Goal: Task Accomplishment & Management: Use online tool/utility

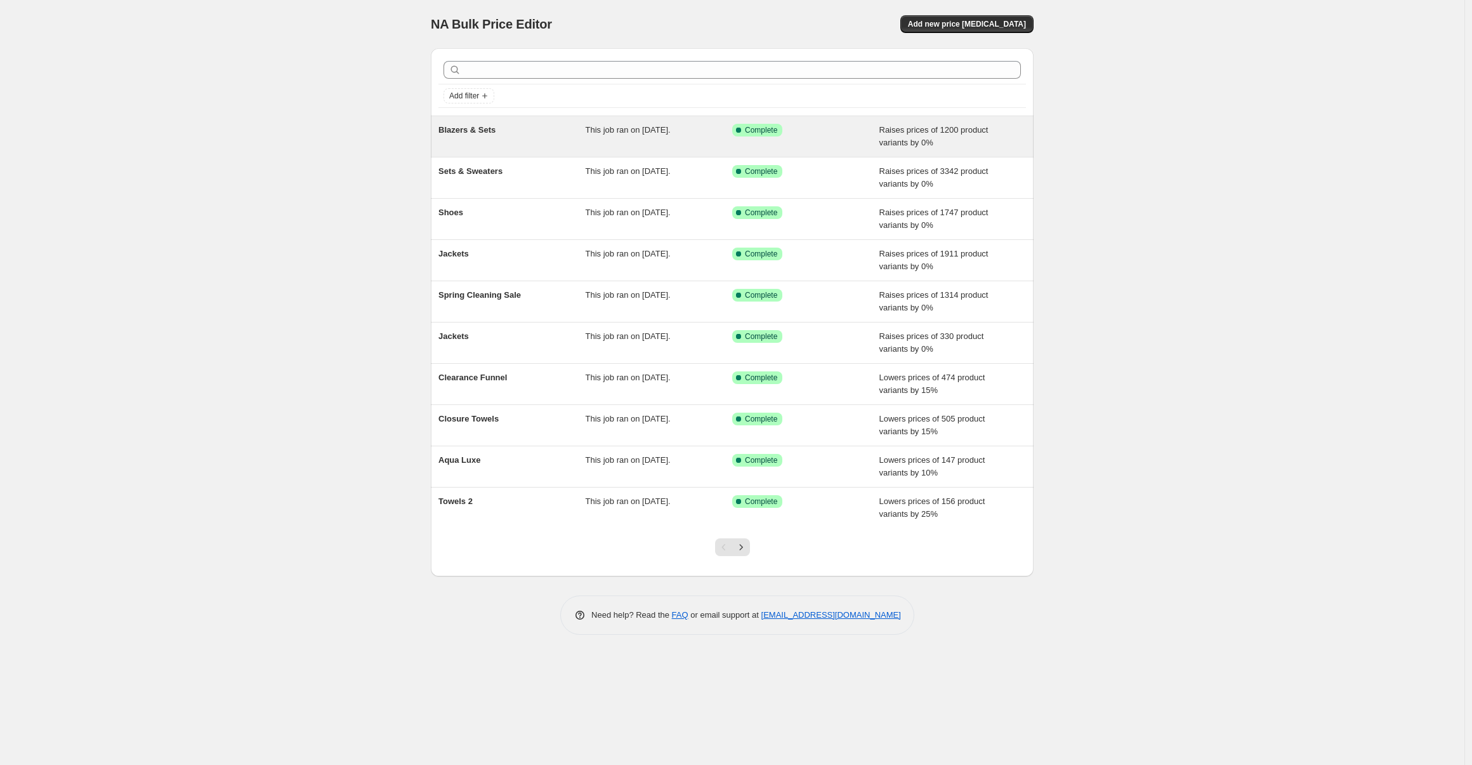
click at [550, 147] on div "Blazers & Sets" at bounding box center [512, 136] width 147 height 25
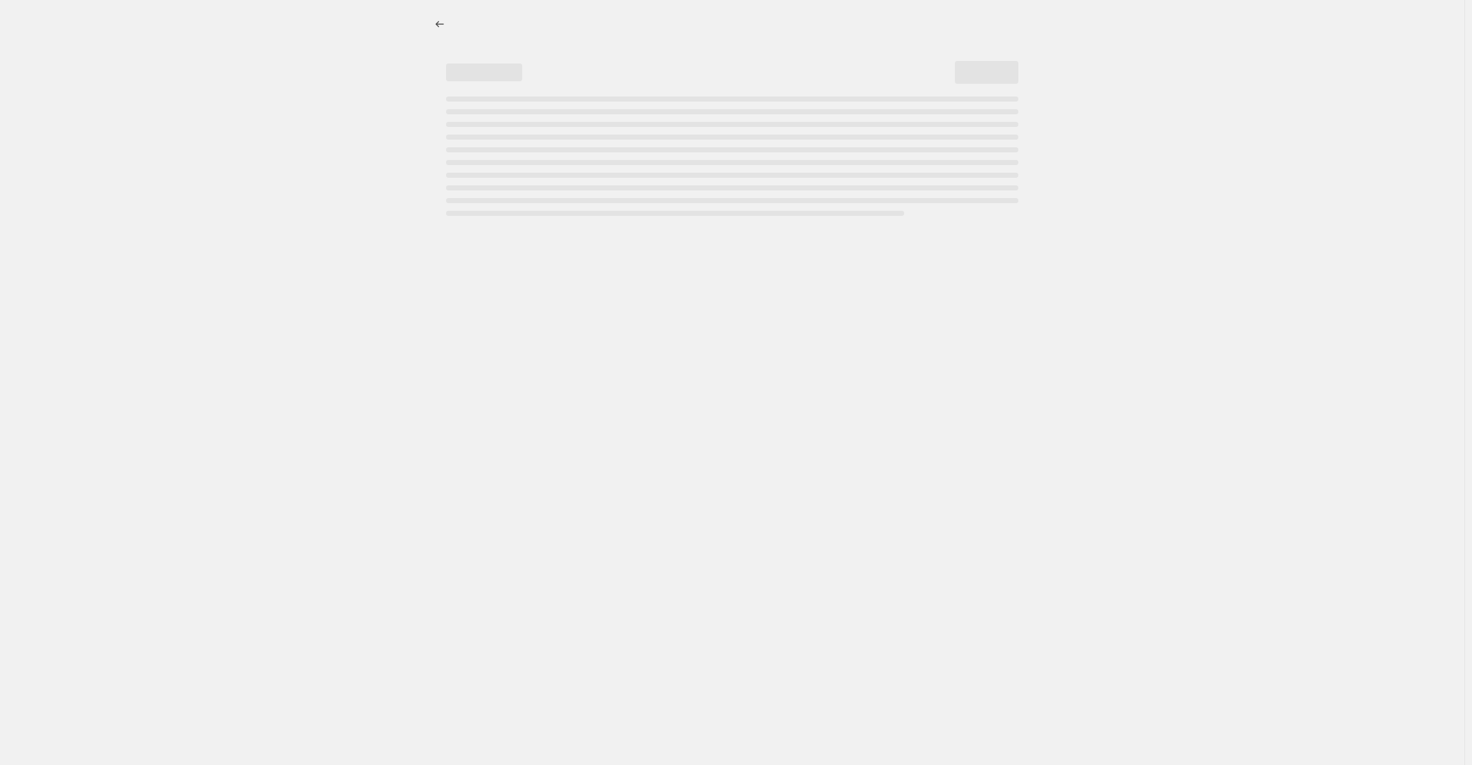
select select "percentage"
select select "collection"
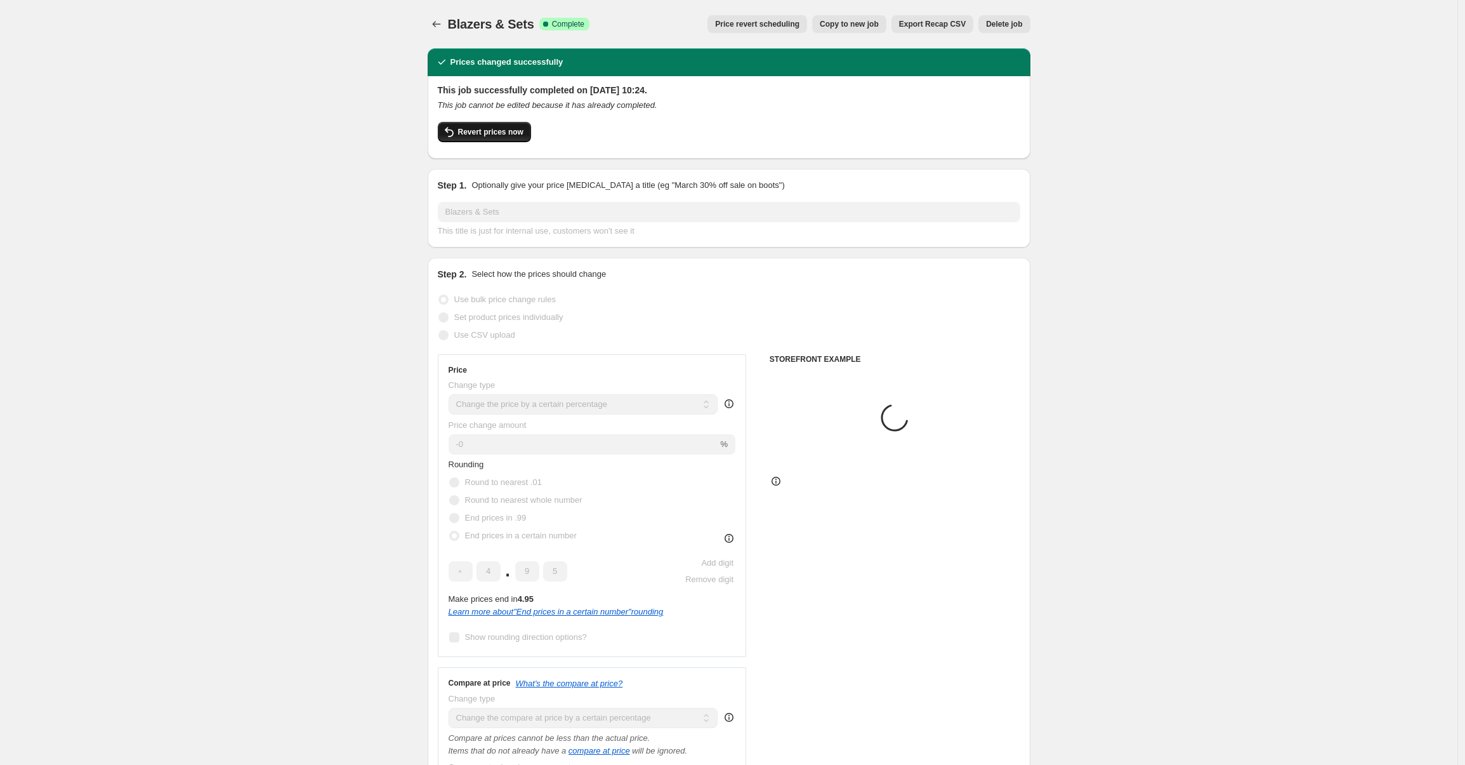
click at [506, 131] on span "Revert prices now" at bounding box center [490, 132] width 65 height 10
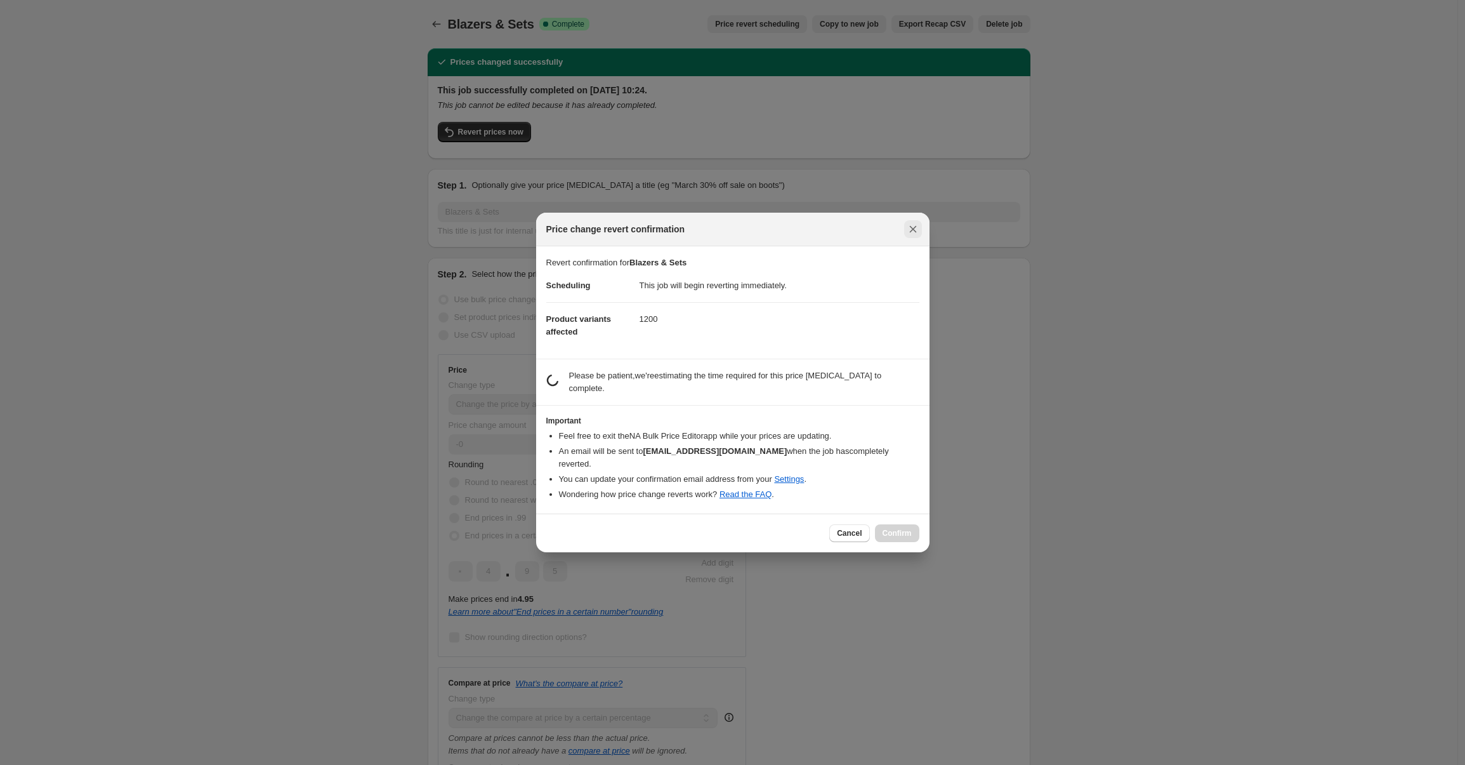
click at [909, 233] on icon "Close" at bounding box center [913, 229] width 13 height 13
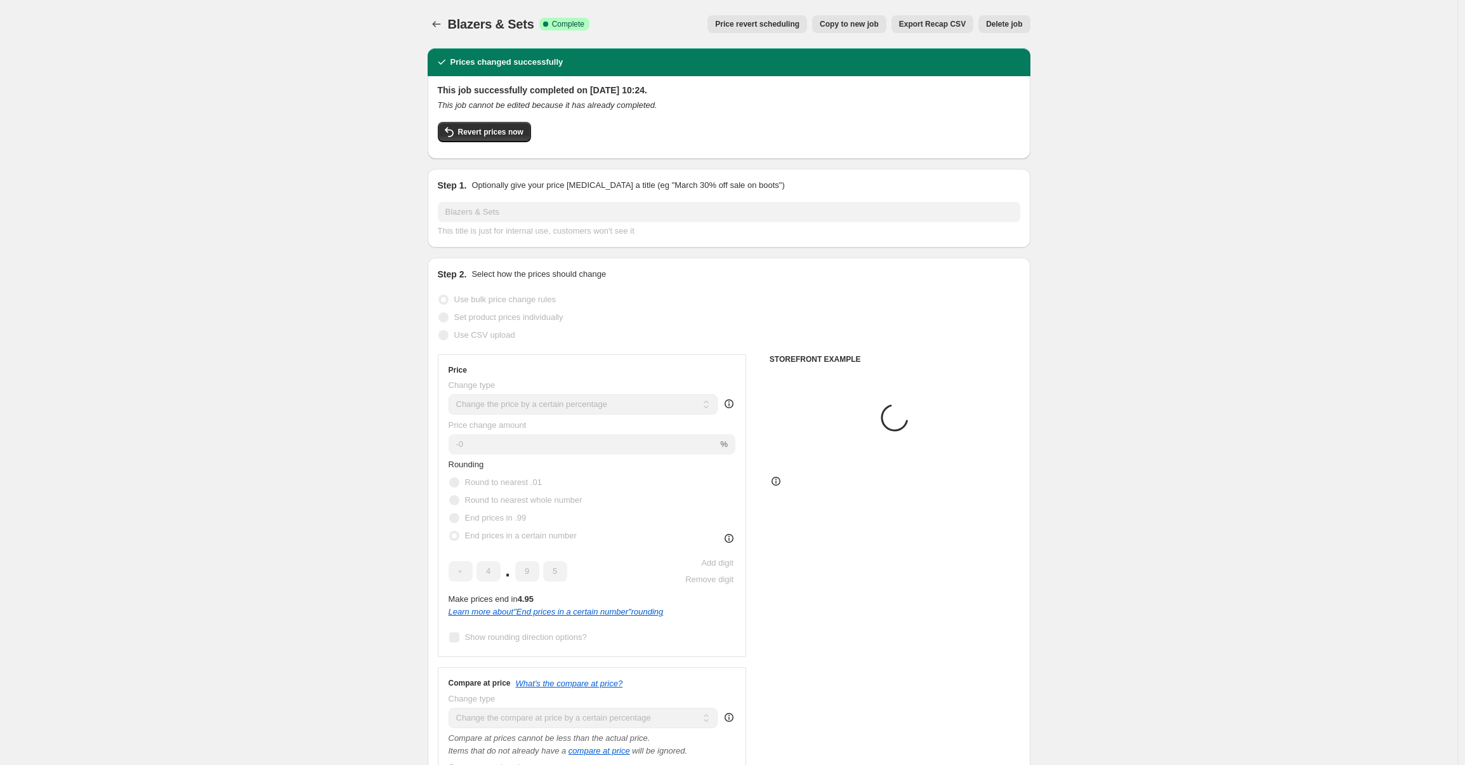
click at [861, 20] on span "Copy to new job" at bounding box center [849, 24] width 59 height 10
select select "percentage"
select select "collection"
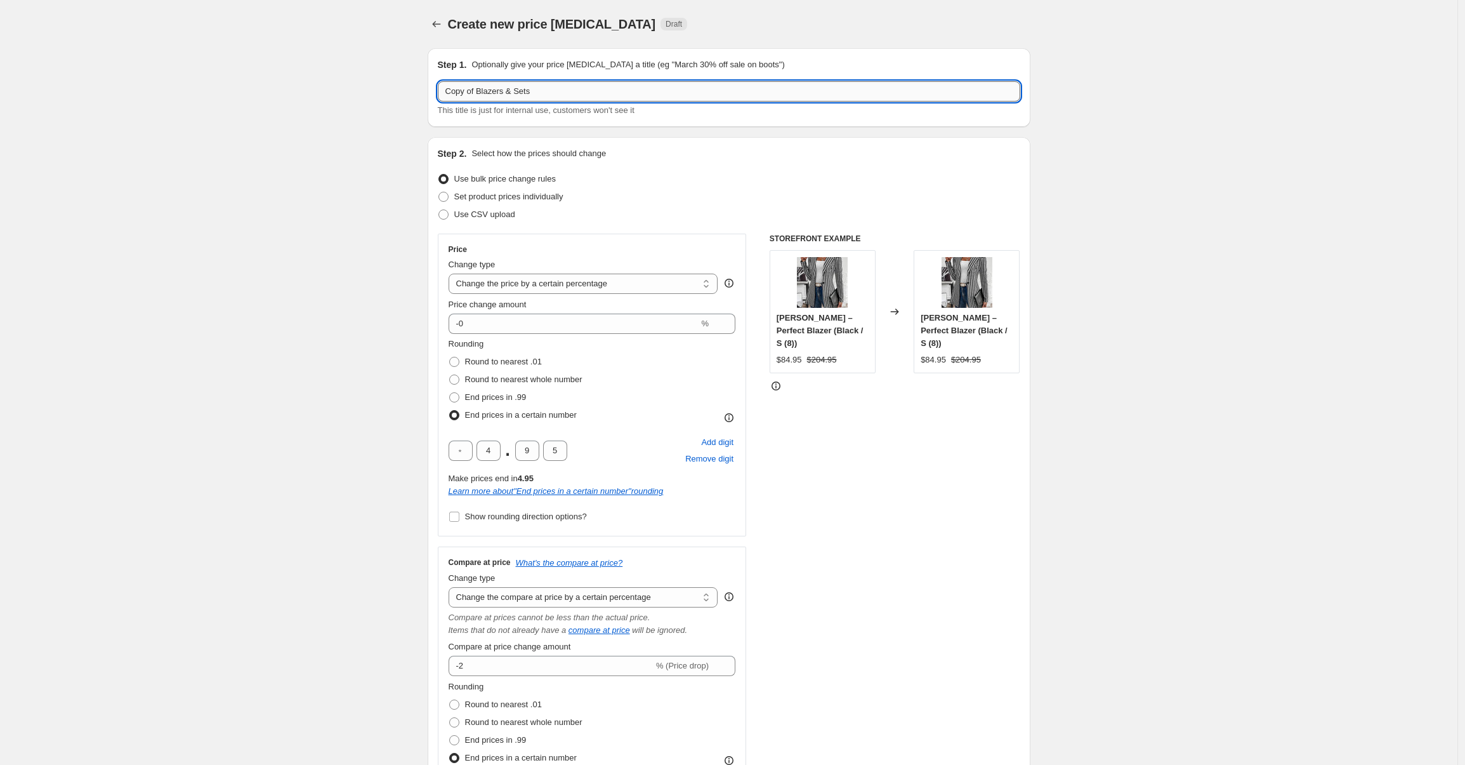
click at [482, 90] on input "Copy of Blazers & Sets" at bounding box center [729, 91] width 583 height 20
type input "Blazers & Sets -10%"
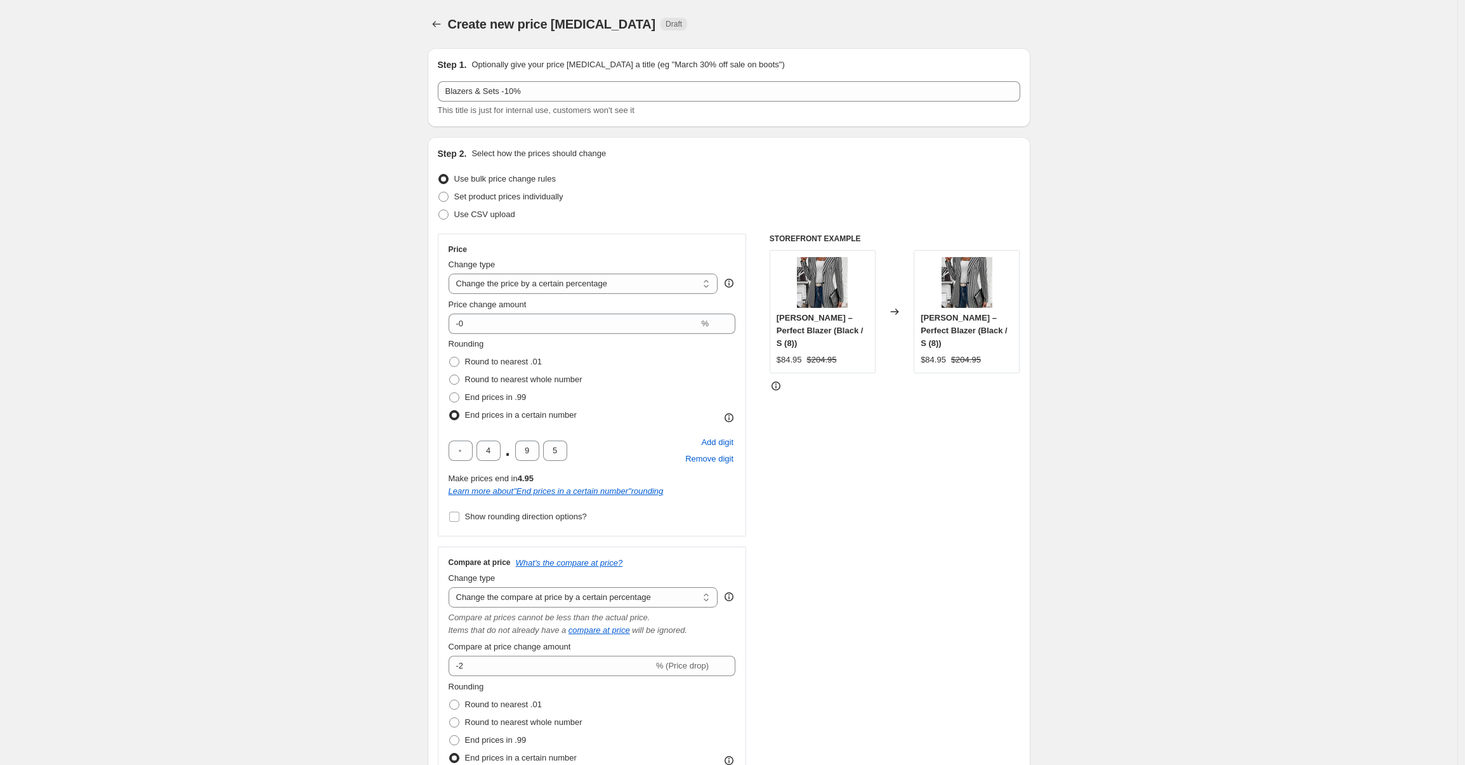
click at [506, 195] on span "Set product prices individually" at bounding box center [508, 197] width 109 height 10
click at [439, 192] on input "Set product prices individually" at bounding box center [439, 192] width 1 height 1
radio input "true"
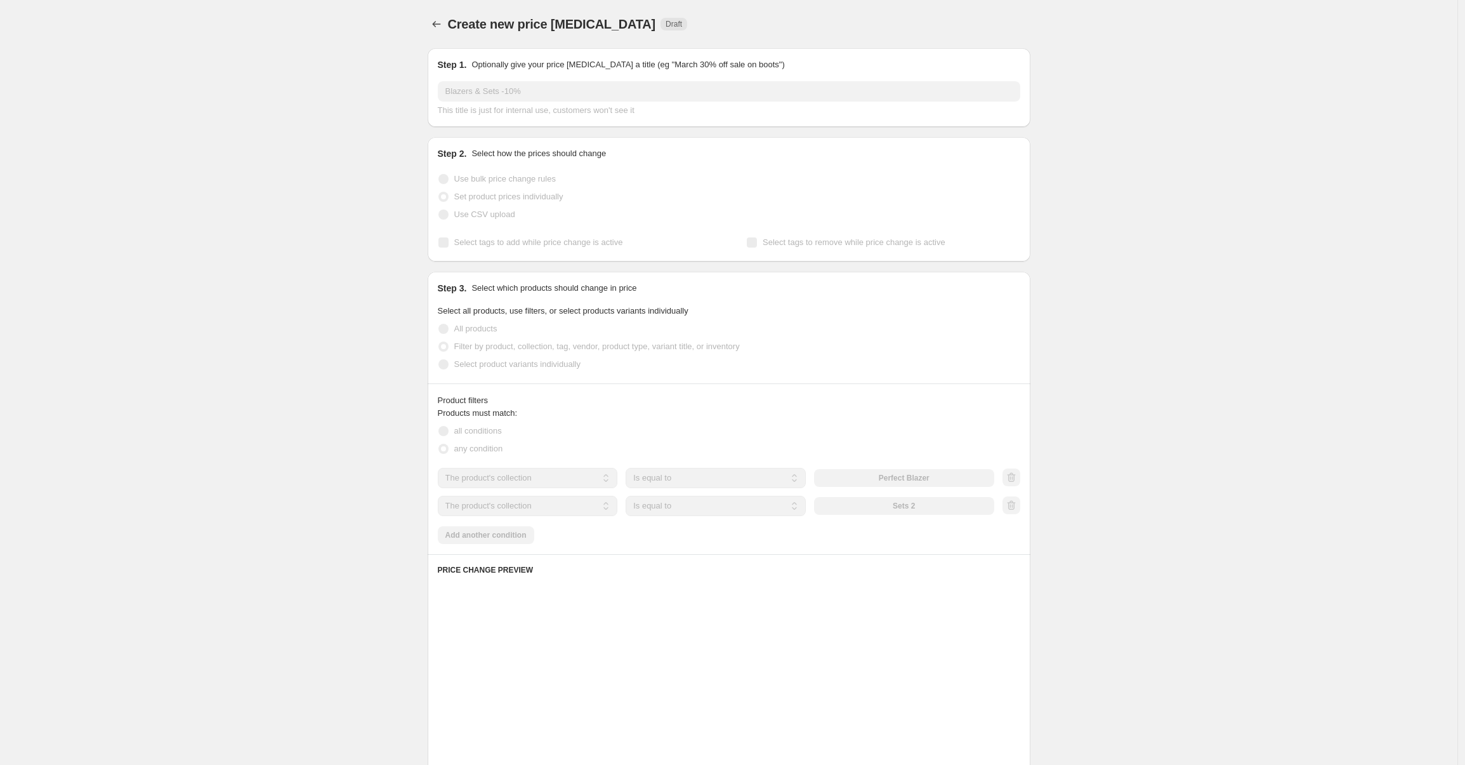
click at [479, 183] on span "Use bulk price change rules" at bounding box center [505, 179] width 102 height 10
click at [487, 181] on span "Use bulk price change rules" at bounding box center [505, 179] width 102 height 10
click at [524, 174] on span "Use bulk price change rules" at bounding box center [505, 179] width 102 height 10
click at [493, 178] on span "Use bulk price change rules" at bounding box center [505, 179] width 102 height 10
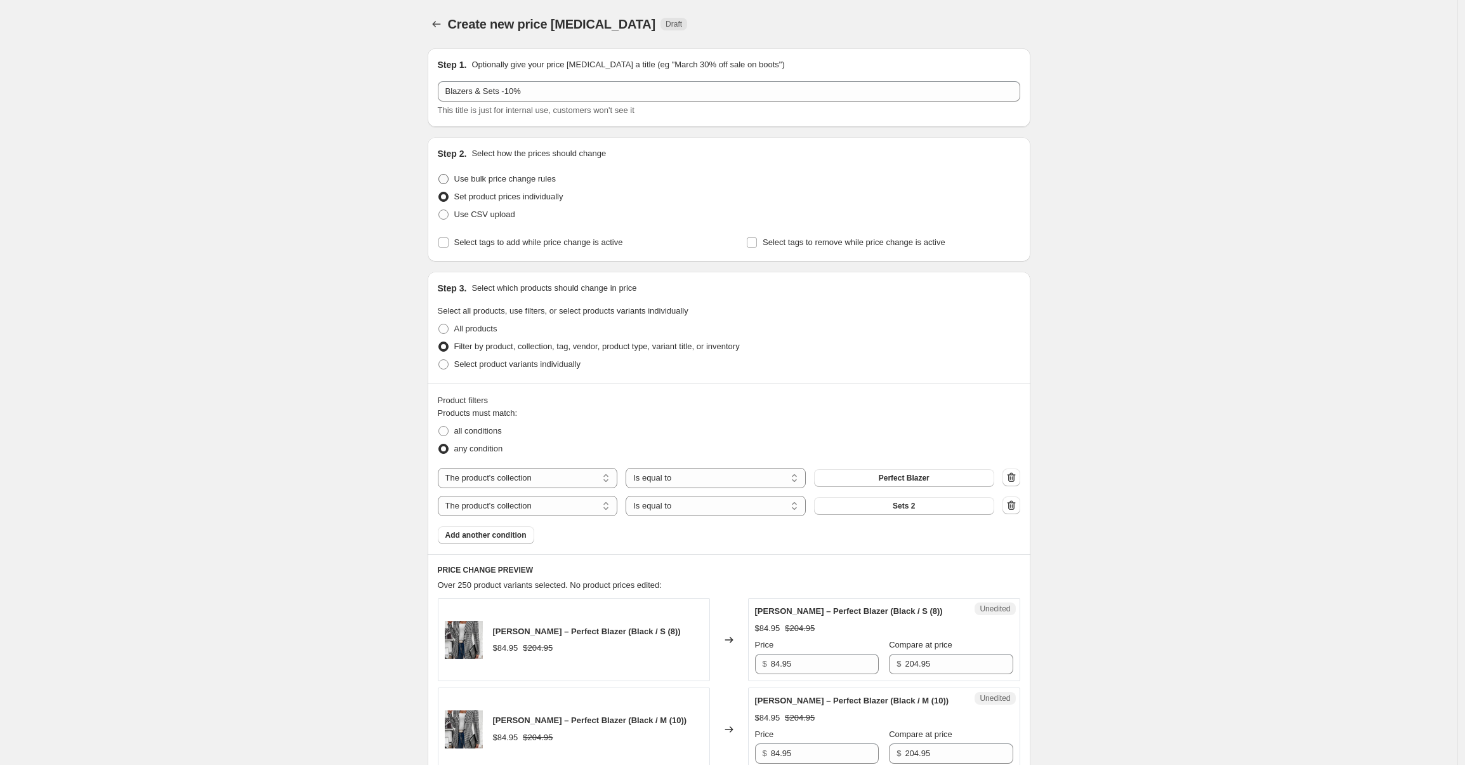
click at [498, 176] on span "Use bulk price change rules" at bounding box center [505, 179] width 102 height 10
click at [439, 175] on input "Use bulk price change rules" at bounding box center [439, 174] width 1 height 1
radio input "true"
select select "percentage"
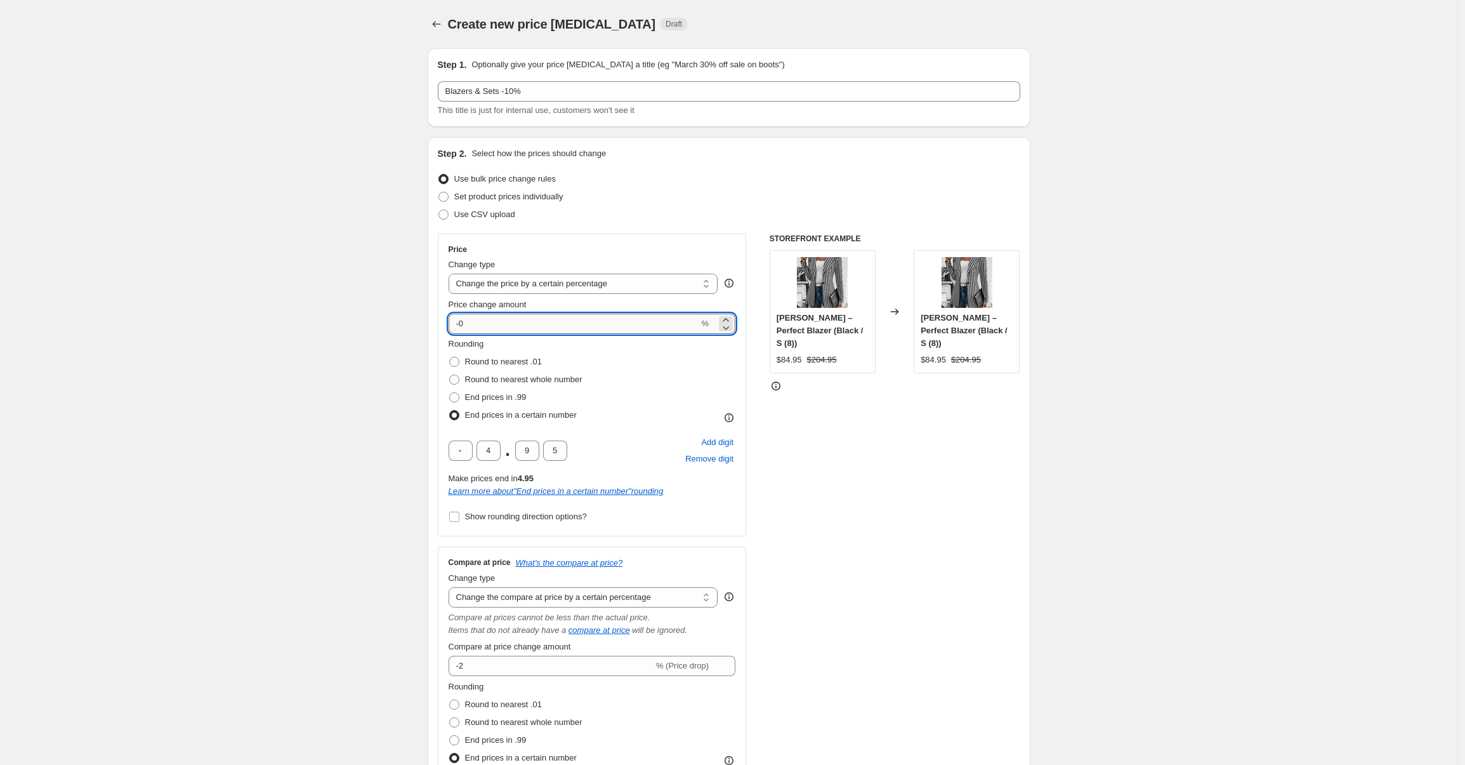
click at [463, 323] on input "-0" at bounding box center [574, 323] width 251 height 20
type input "-10"
click at [433, 323] on div "Step 2. Select how the prices should change Use bulk price change rules Set pro…" at bounding box center [729, 527] width 603 height 780
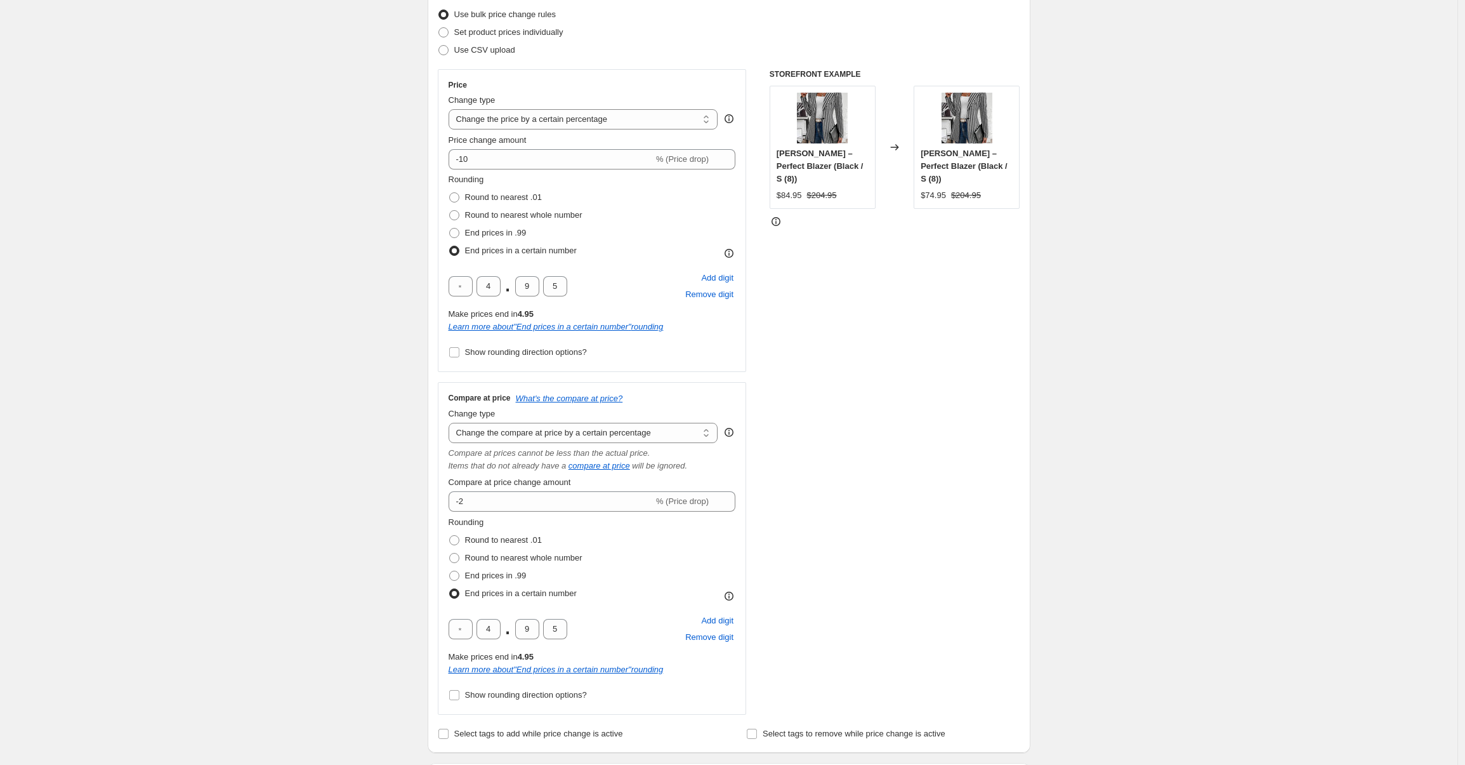
scroll to position [275, 0]
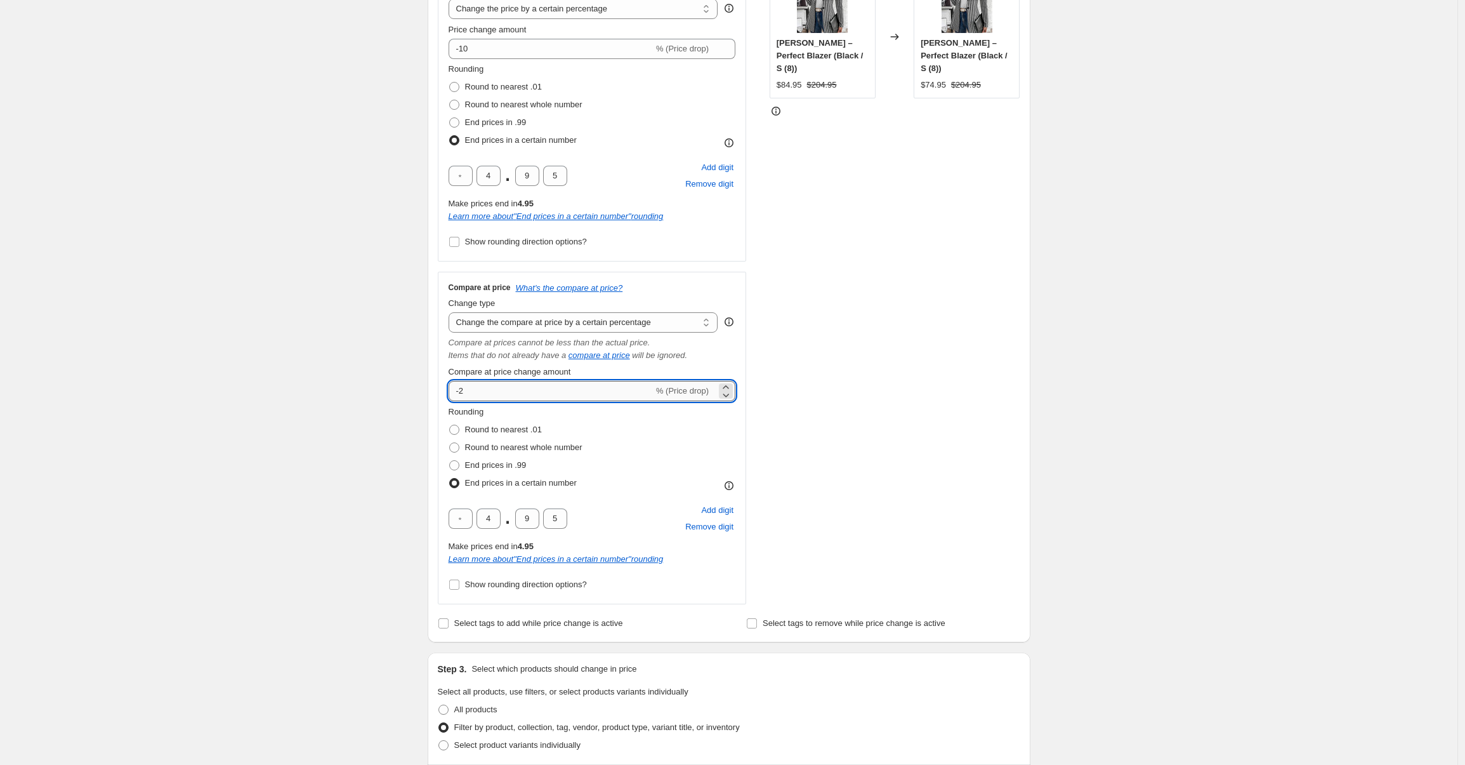
click at [476, 395] on input "-2" at bounding box center [551, 391] width 205 height 20
type input "-10"
click at [399, 373] on div "Create new price change job. This page is ready Create new price change job Dra…" at bounding box center [729, 612] width 1458 height 1774
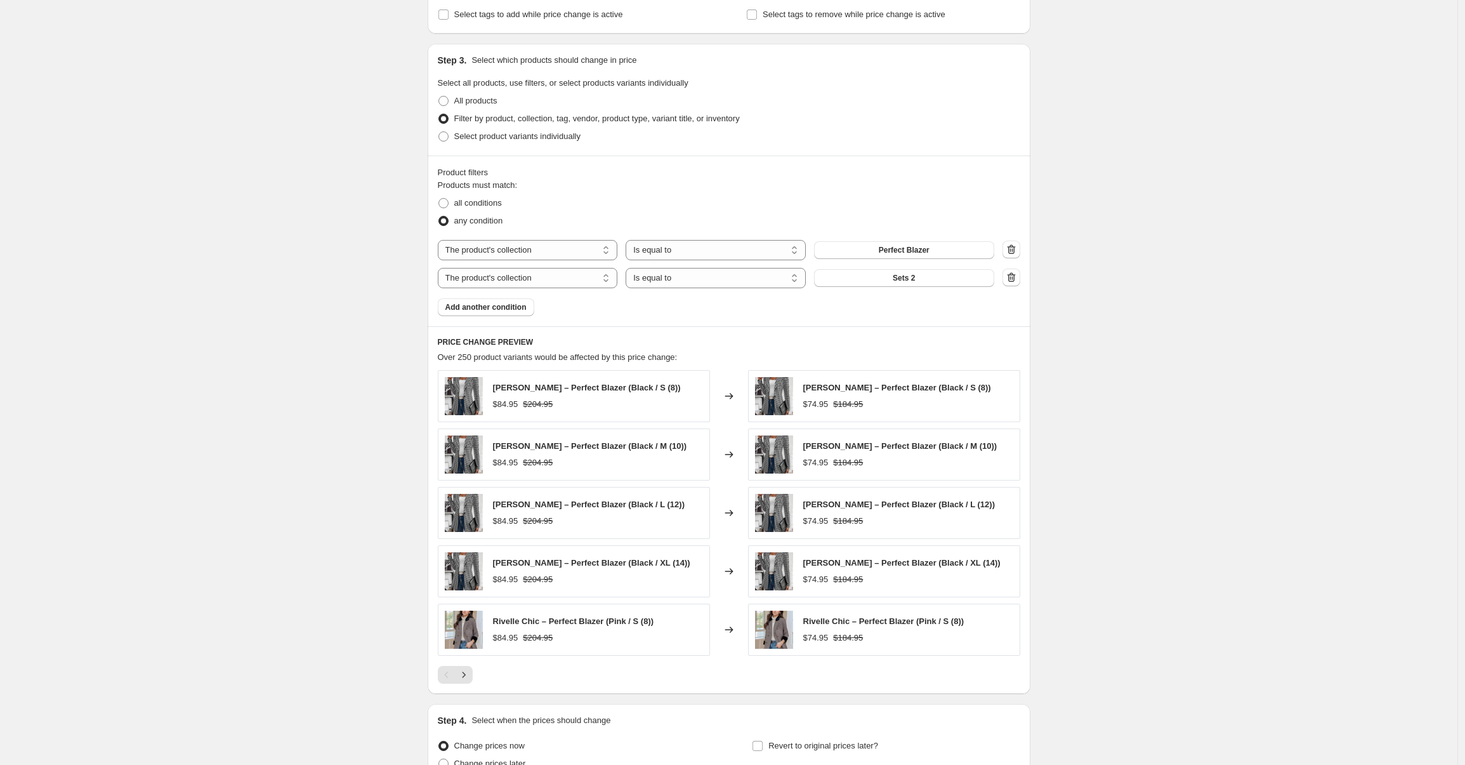
scroll to position [1009, 0]
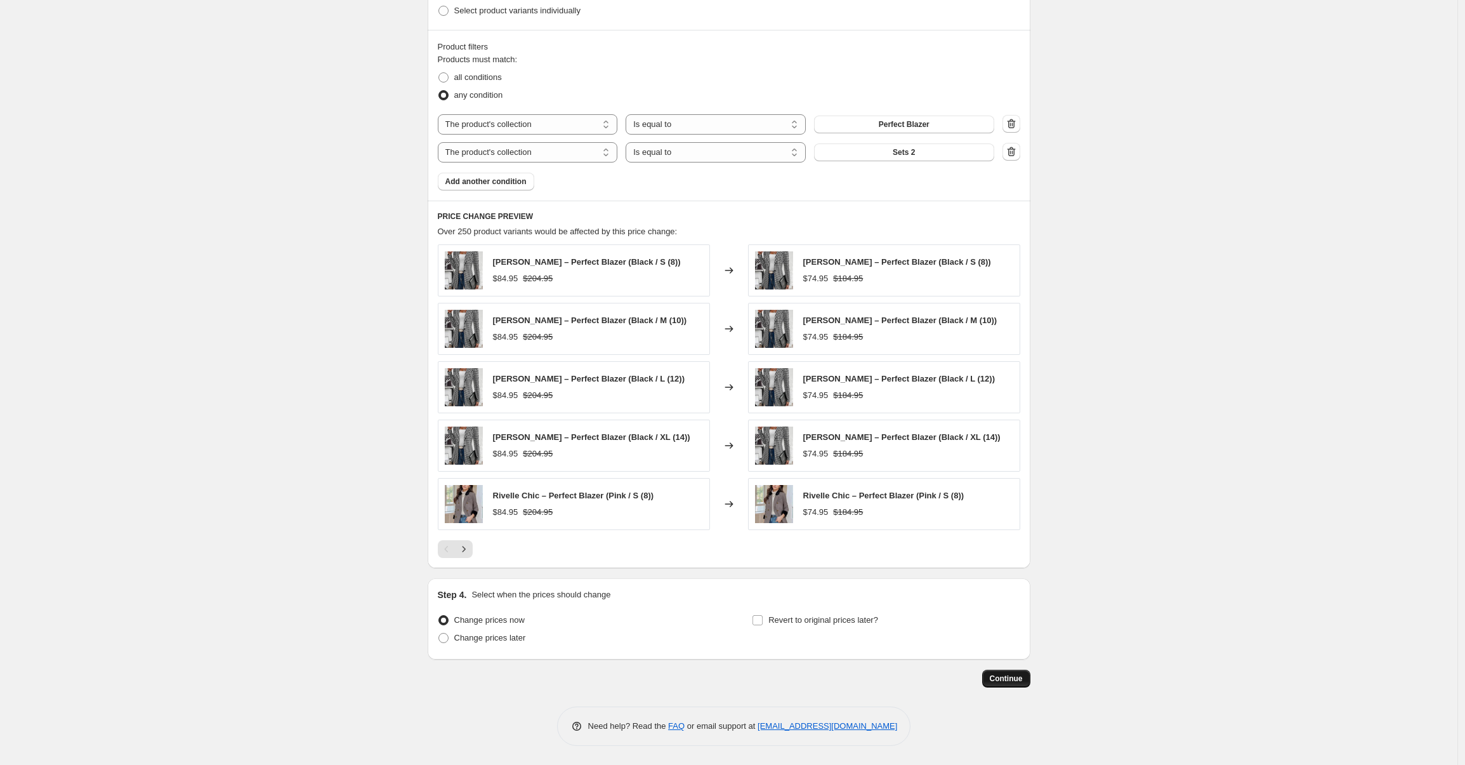
click at [991, 680] on button "Continue" at bounding box center [1006, 679] width 48 height 18
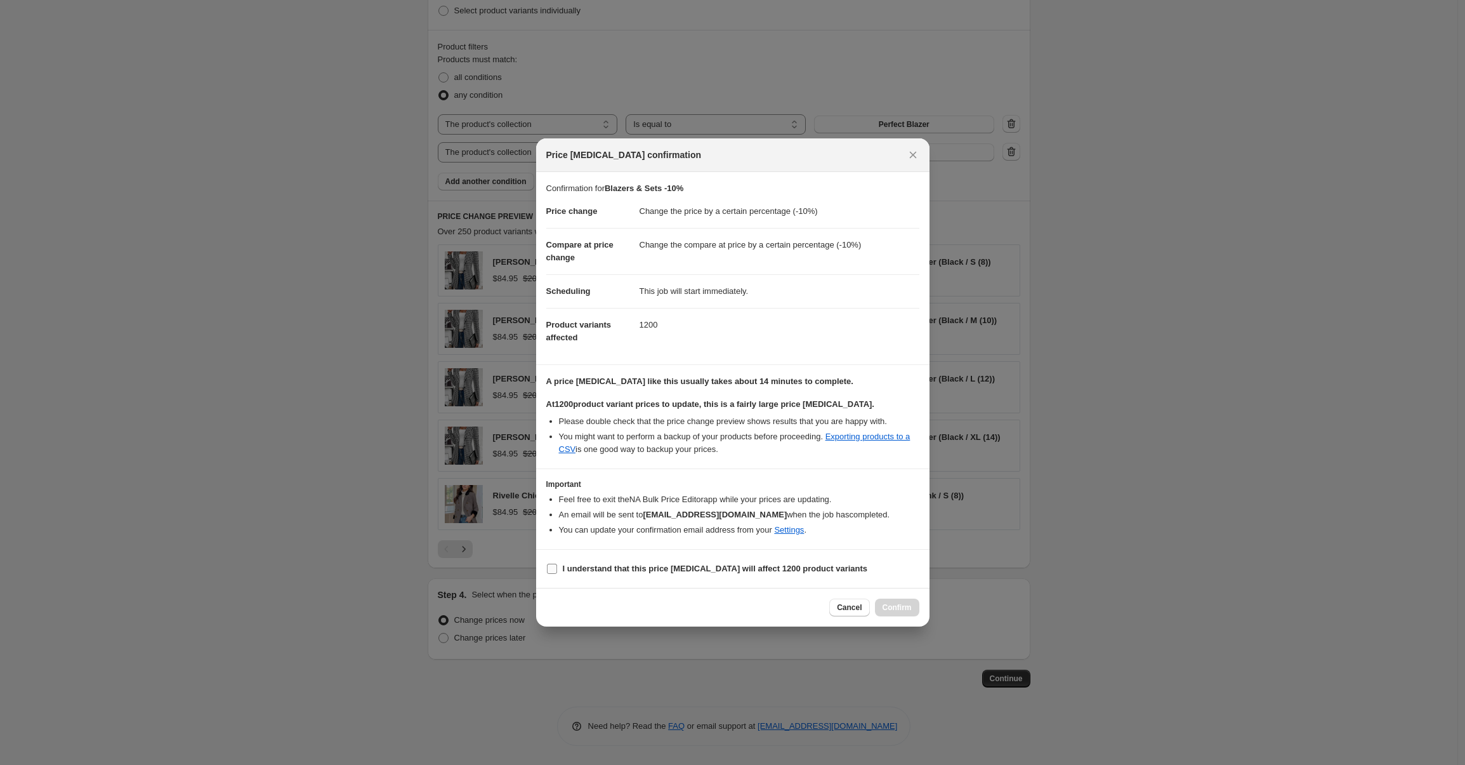
click at [734, 569] on b "I understand that this price change job will affect 1200 product variants" at bounding box center [715, 569] width 305 height 10
click at [557, 569] on input "I understand that this price change job will affect 1200 product variants" at bounding box center [552, 569] width 10 height 10
checkbox input "true"
click at [895, 598] on button "Confirm" at bounding box center [897, 607] width 44 height 18
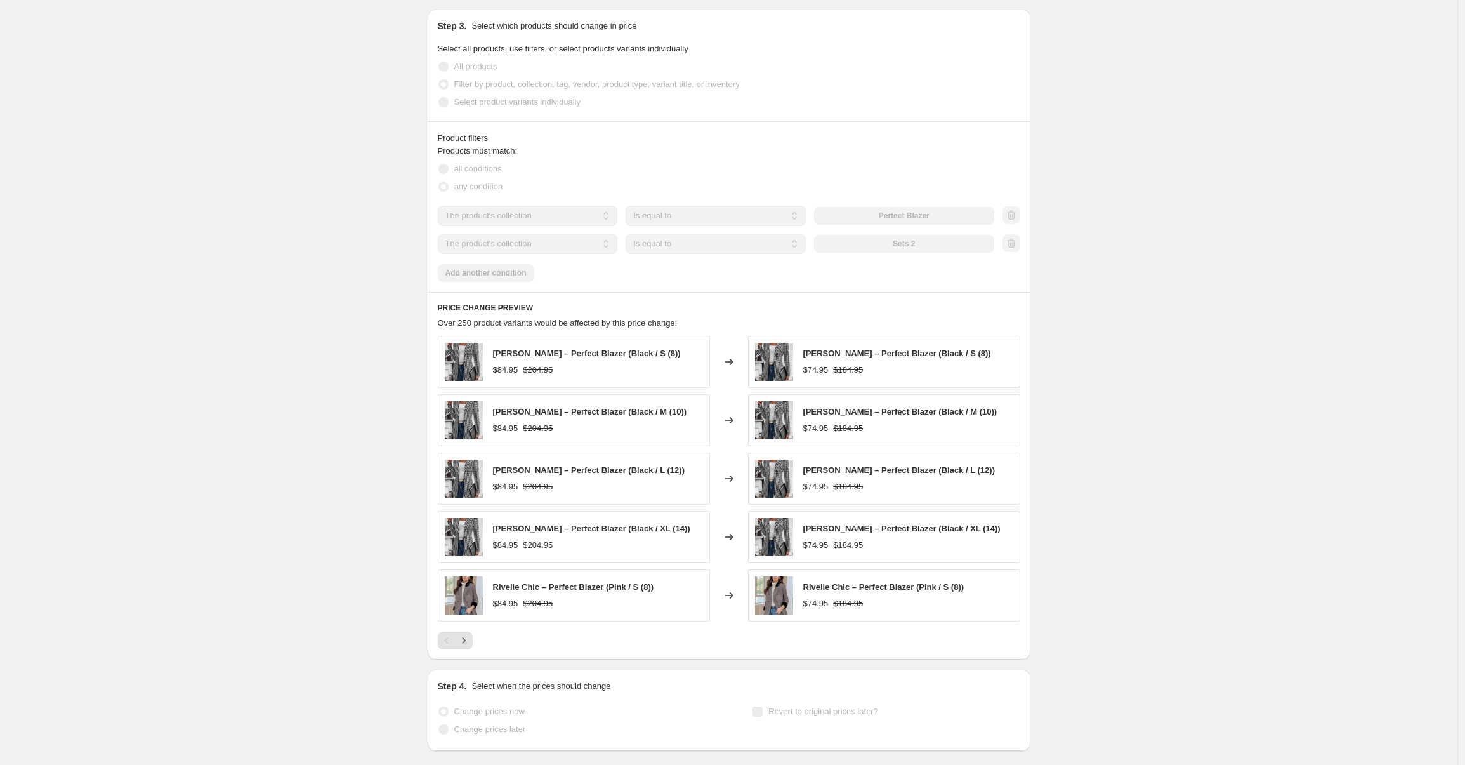
scroll to position [1042, 0]
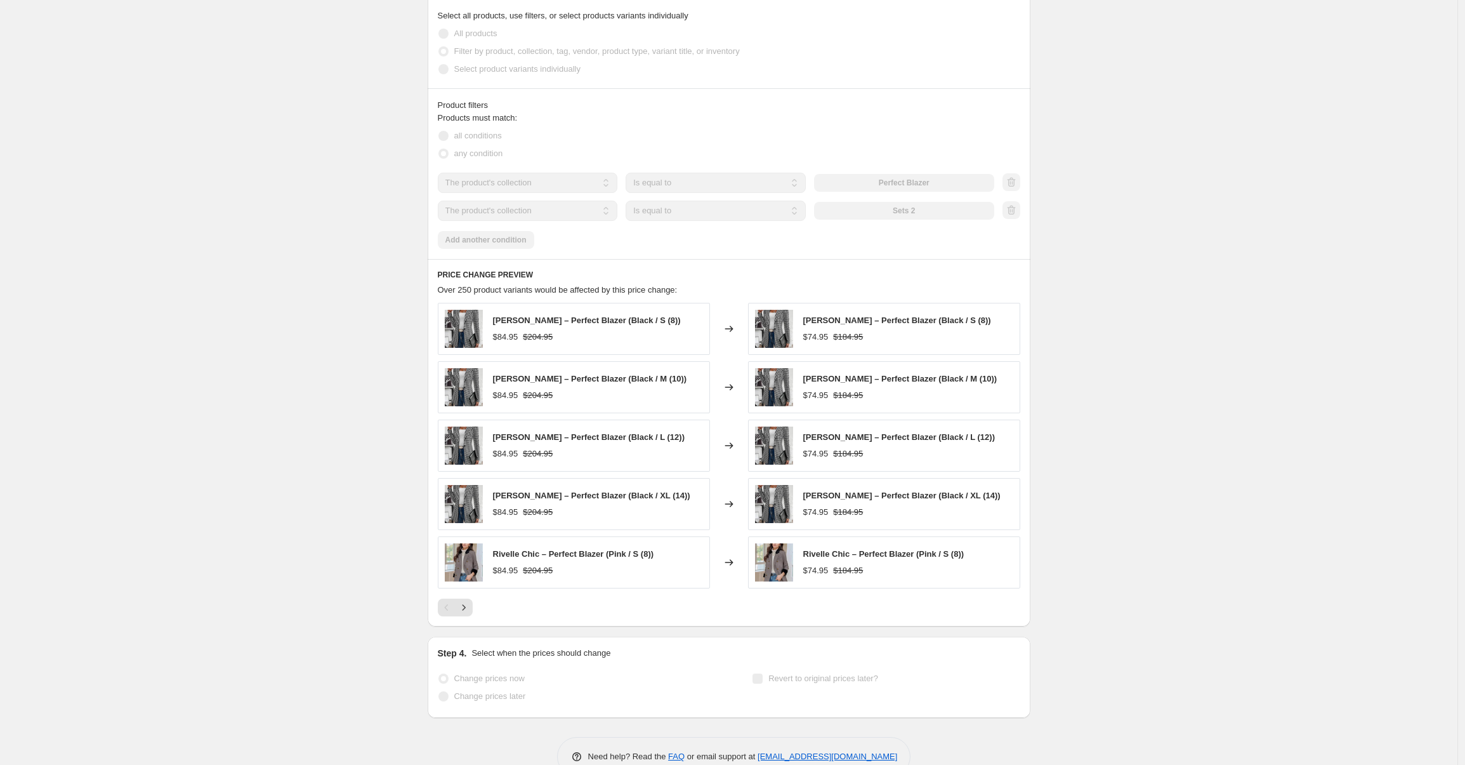
select select "percentage"
select select "collection"
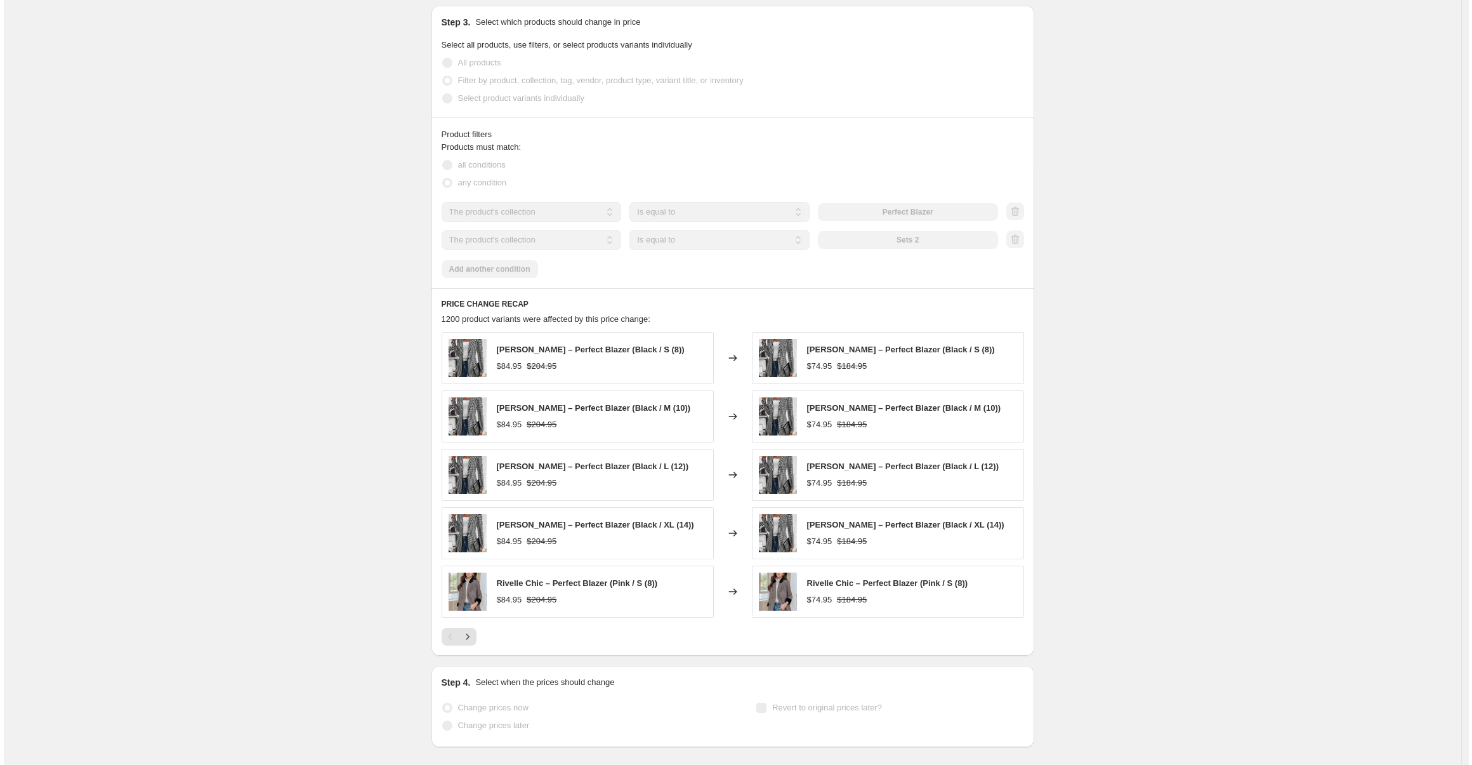
scroll to position [0, 0]
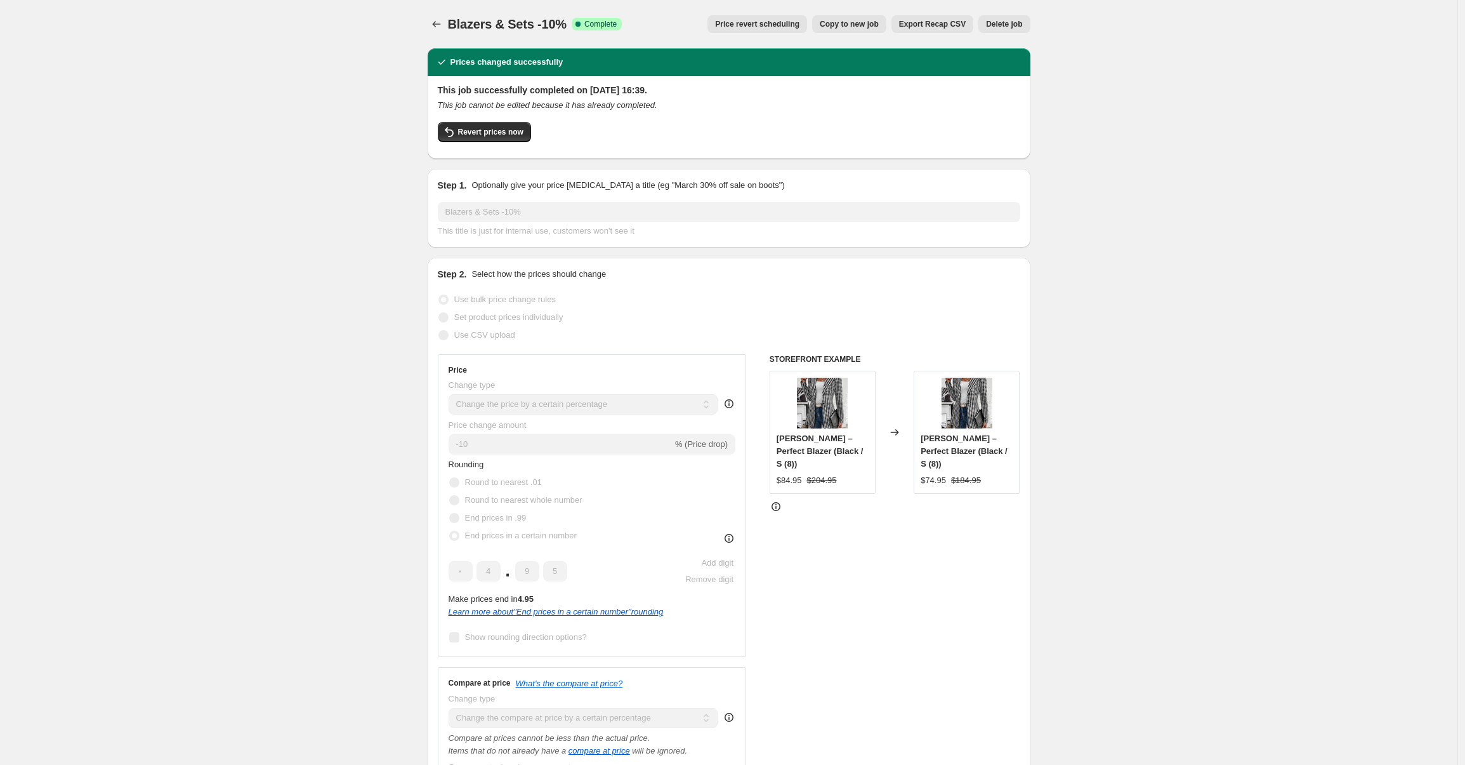
click at [448, 25] on div at bounding box center [438, 24] width 20 height 18
click at [437, 23] on icon "Price change jobs" at bounding box center [436, 24] width 8 height 6
